Goal: Transaction & Acquisition: Download file/media

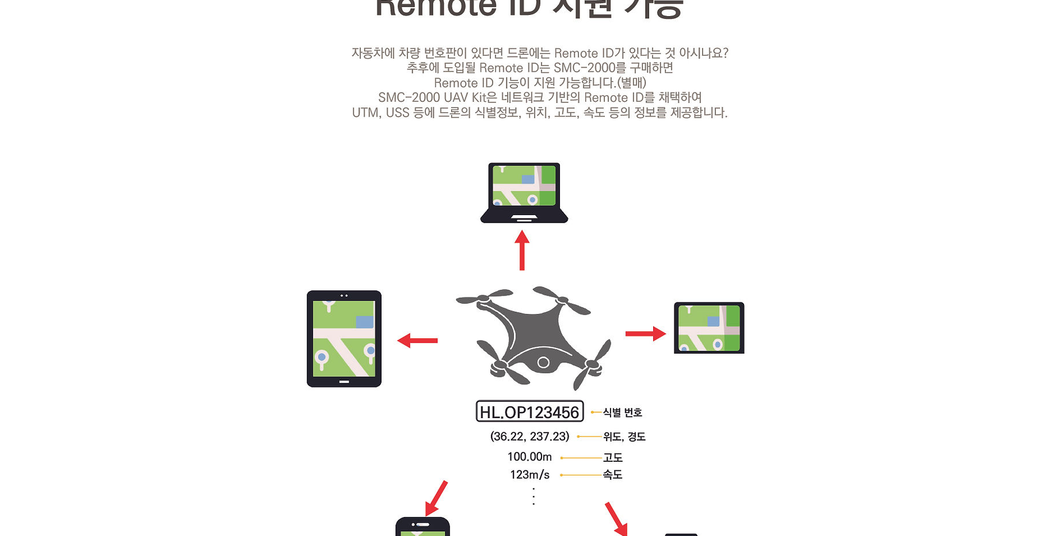
scroll to position [3384, 0]
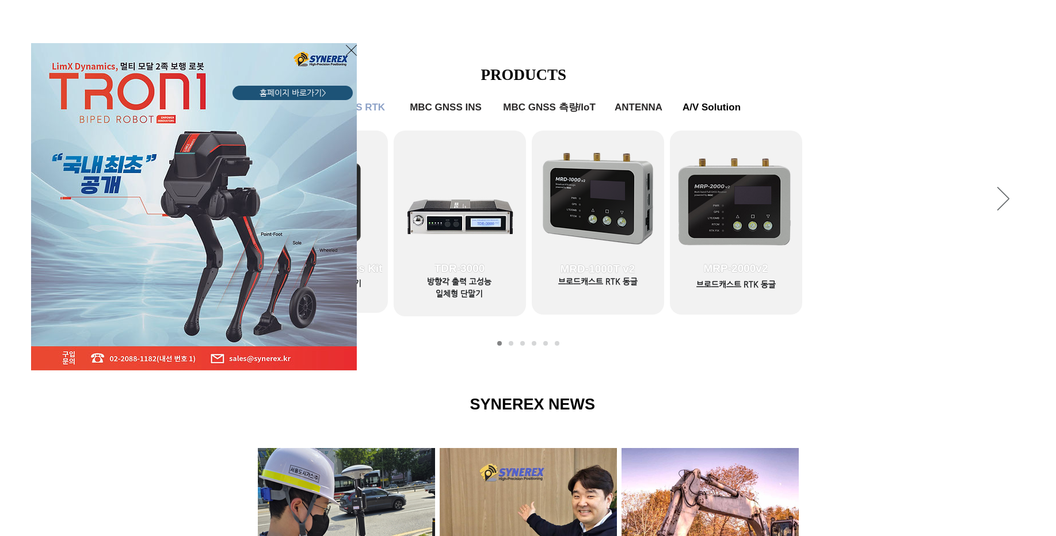
click at [352, 46] on icon "사이트로 돌아가기" at bounding box center [351, 50] width 11 height 14
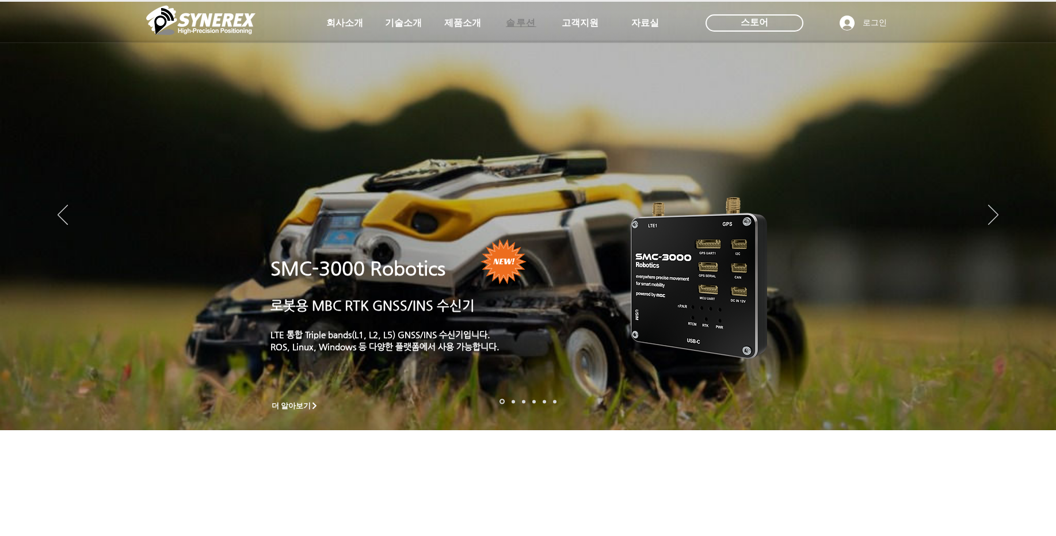
click at [512, 29] on span "솔루션" at bounding box center [521, 23] width 31 height 12
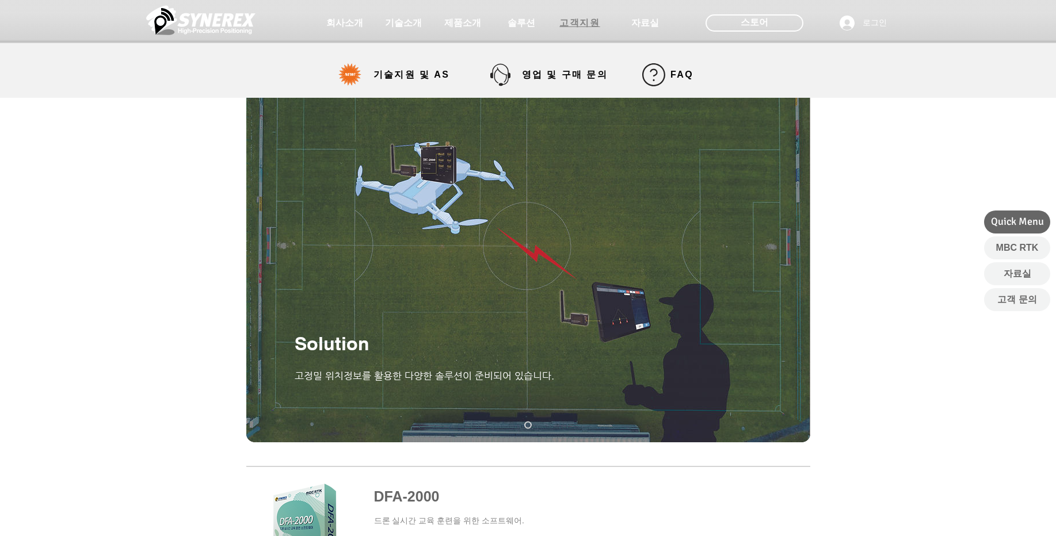
click at [556, 23] on span "고객지원" at bounding box center [580, 23] width 58 height 23
select select "******"
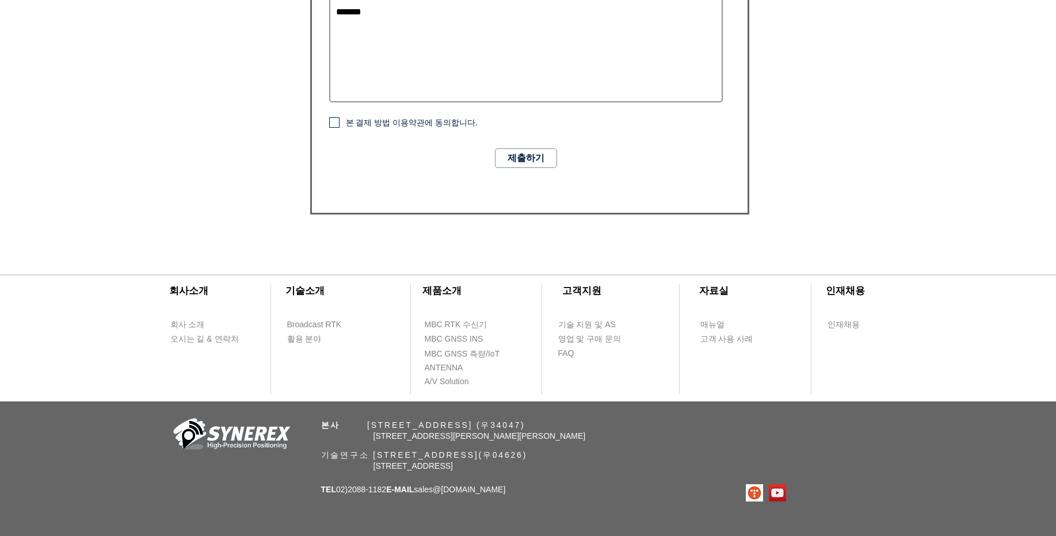
scroll to position [813, 0]
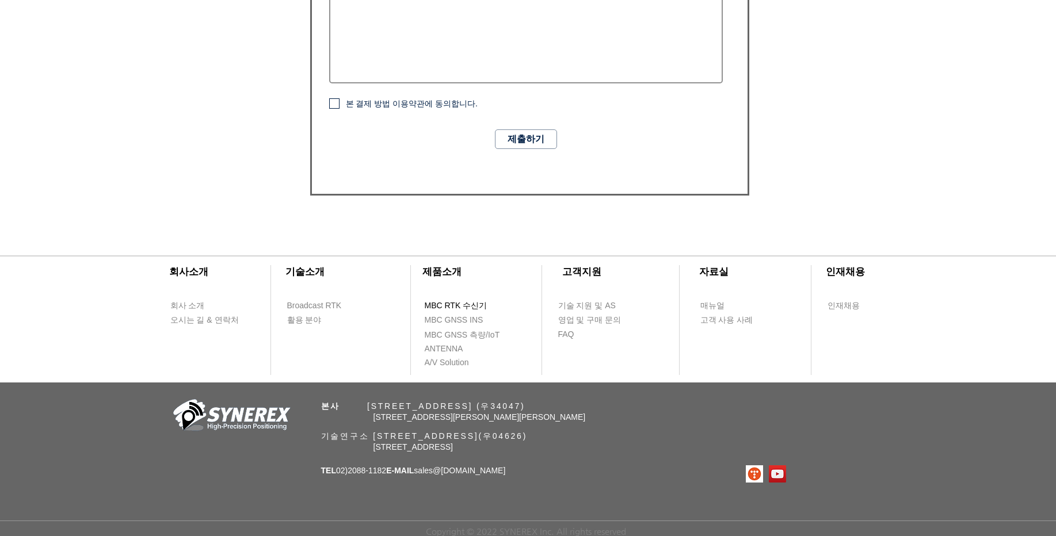
click at [482, 302] on span "MBC RTK 수신기" at bounding box center [456, 306] width 63 height 12
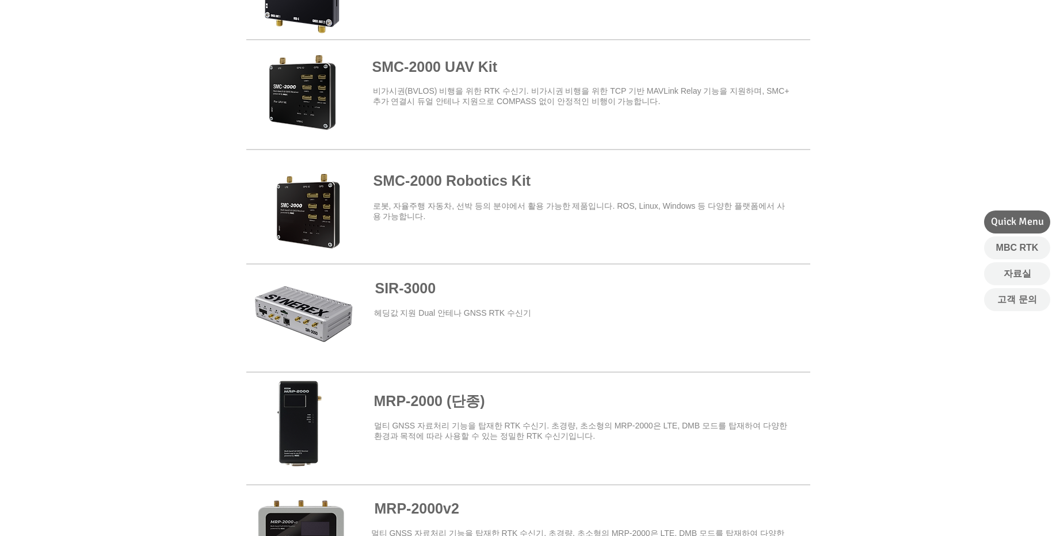
scroll to position [553, 0]
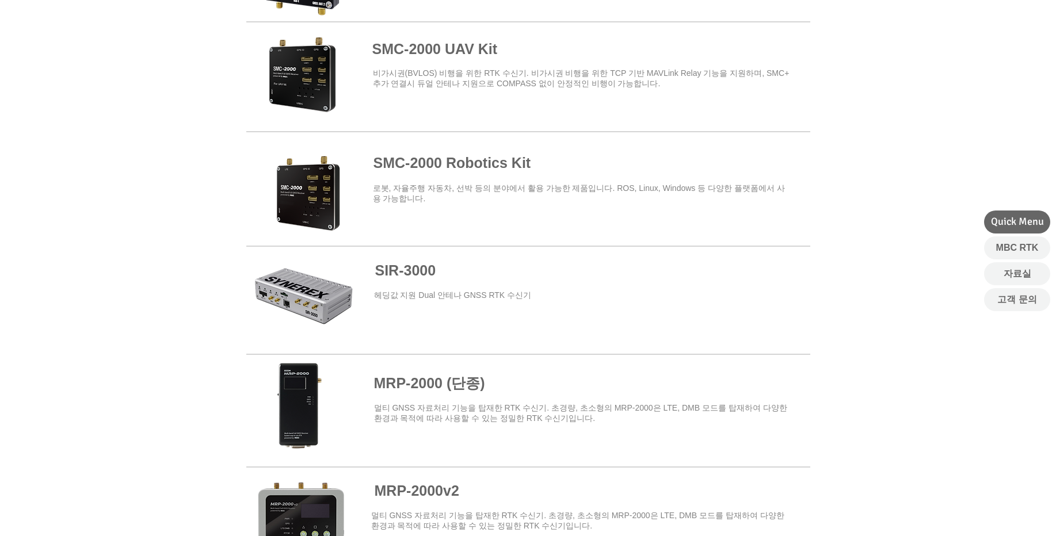
click at [497, 153] on span at bounding box center [528, 184] width 564 height 101
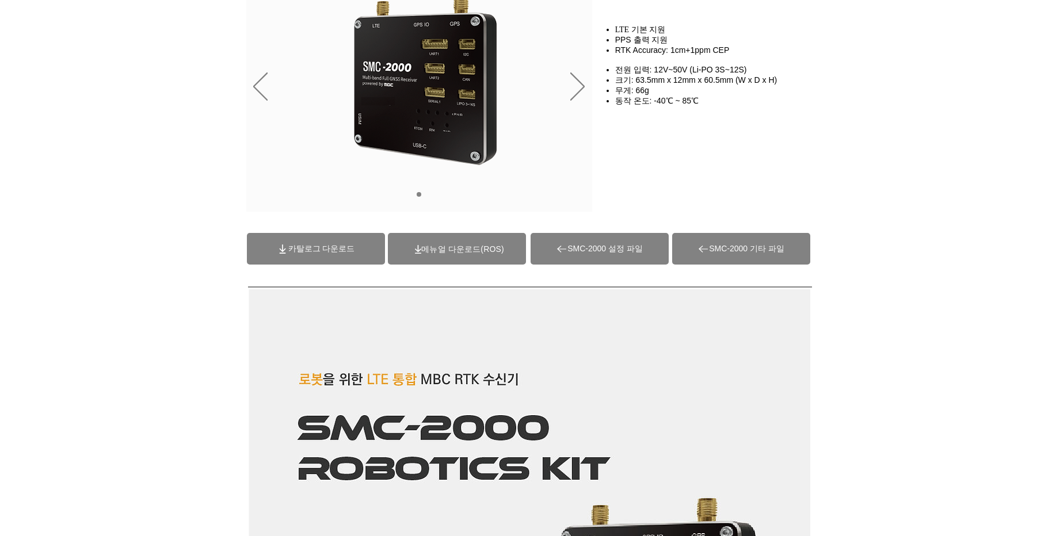
scroll to position [276, 0]
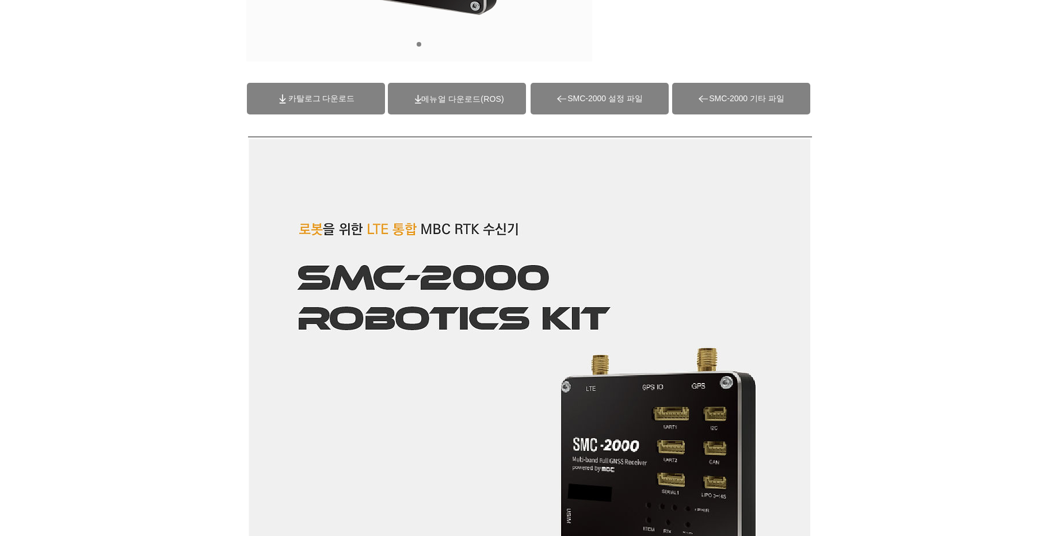
click at [486, 98] on span "(ROS)메뉴얼 다운로드" at bounding box center [462, 98] width 82 height 9
click at [315, 105] on span "카탈로그 다운로드" at bounding box center [316, 99] width 138 height 32
click at [792, 106] on span "SMC-2000 기타 파일" at bounding box center [741, 99] width 138 height 32
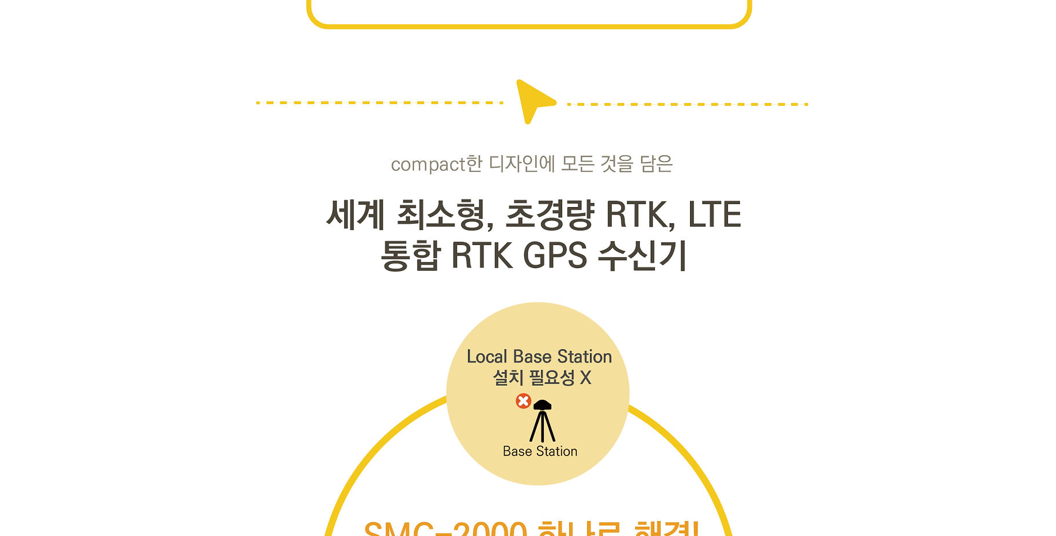
scroll to position [3039, 0]
